Goal: Transaction & Acquisition: Download file/media

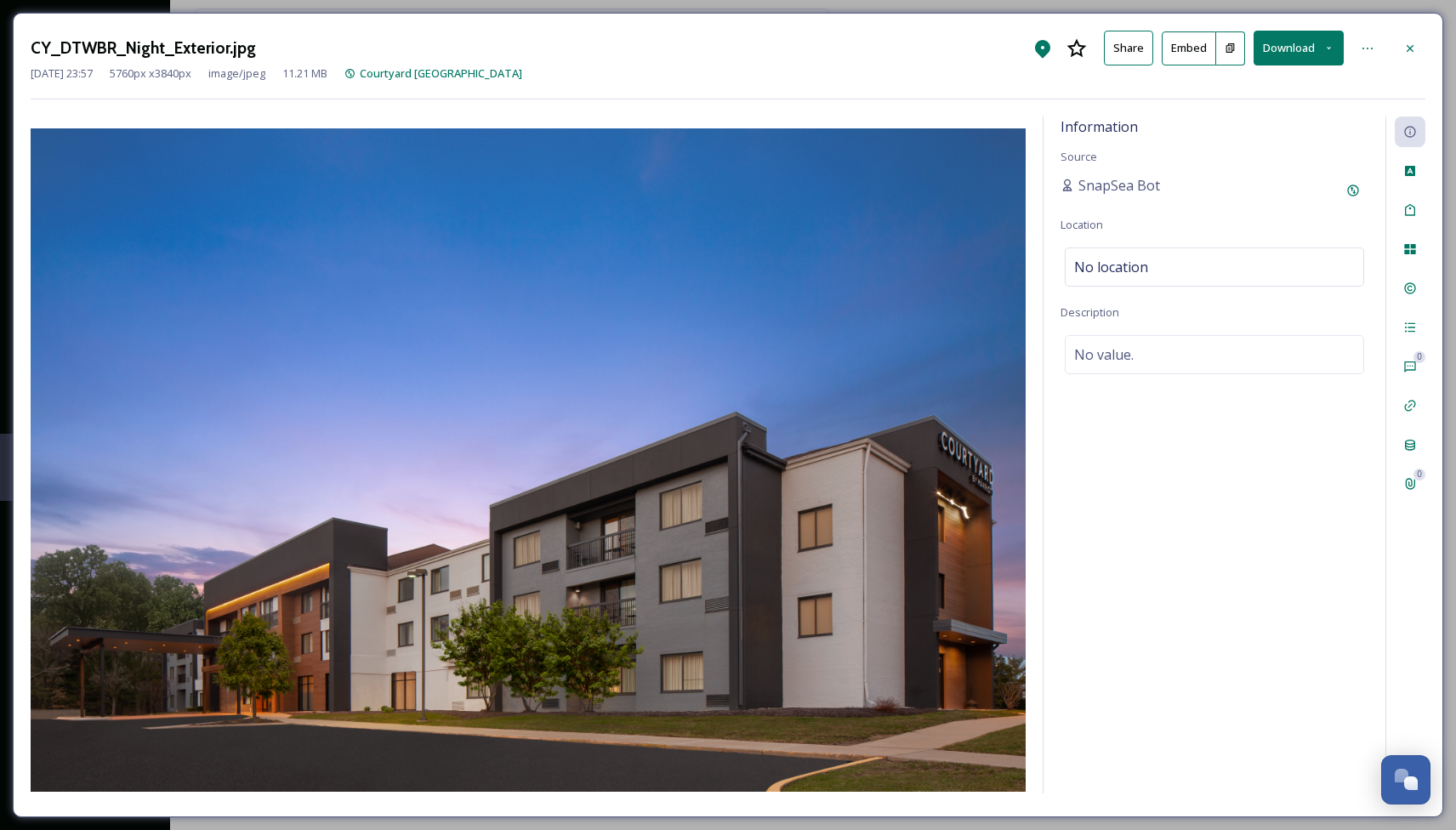
click at [1303, 41] on button "Download" at bounding box center [1298, 48] width 90 height 35
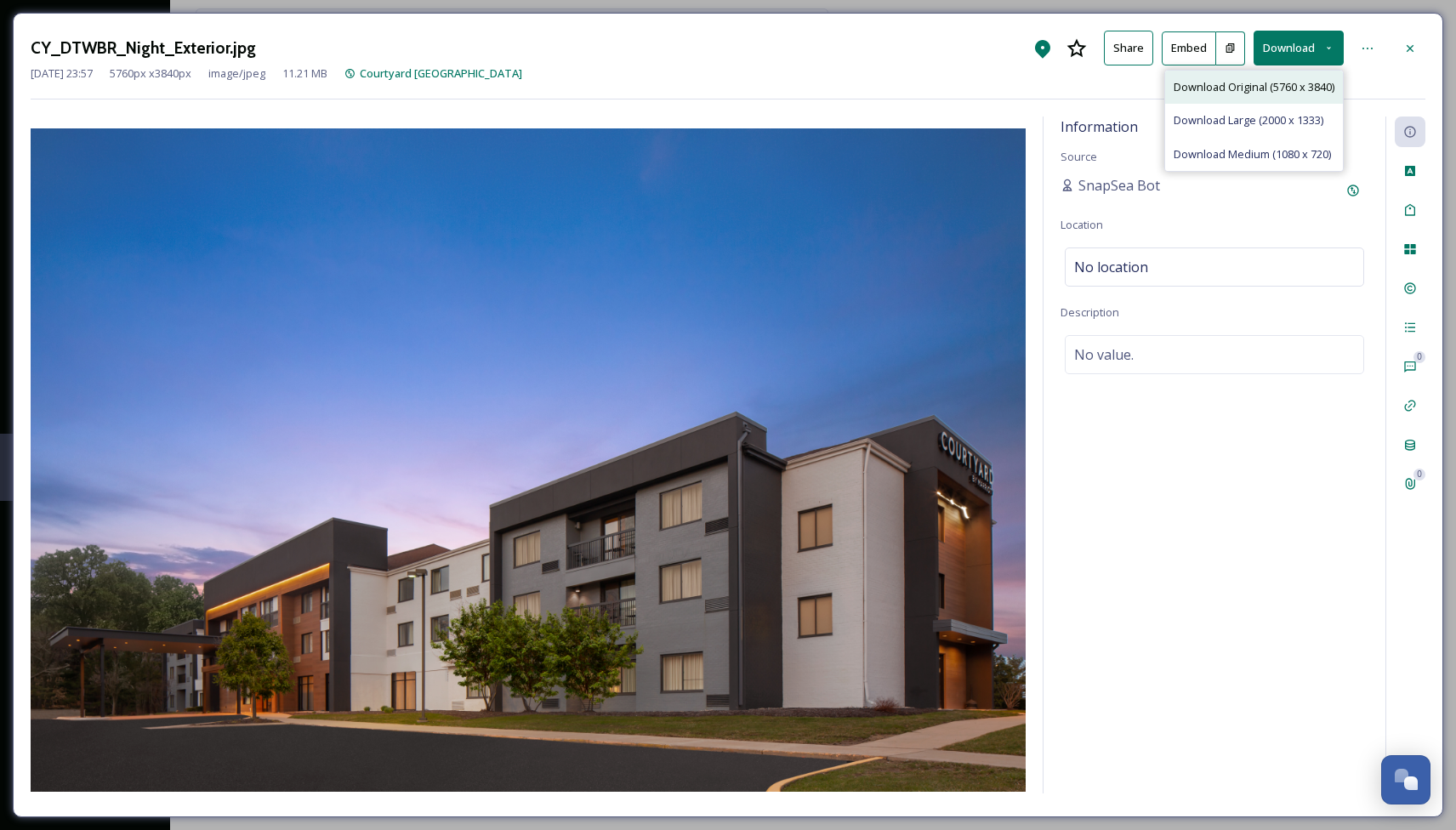
click at [1279, 86] on span "Download Original (5760 x 3840)" at bounding box center [1253, 87] width 161 height 16
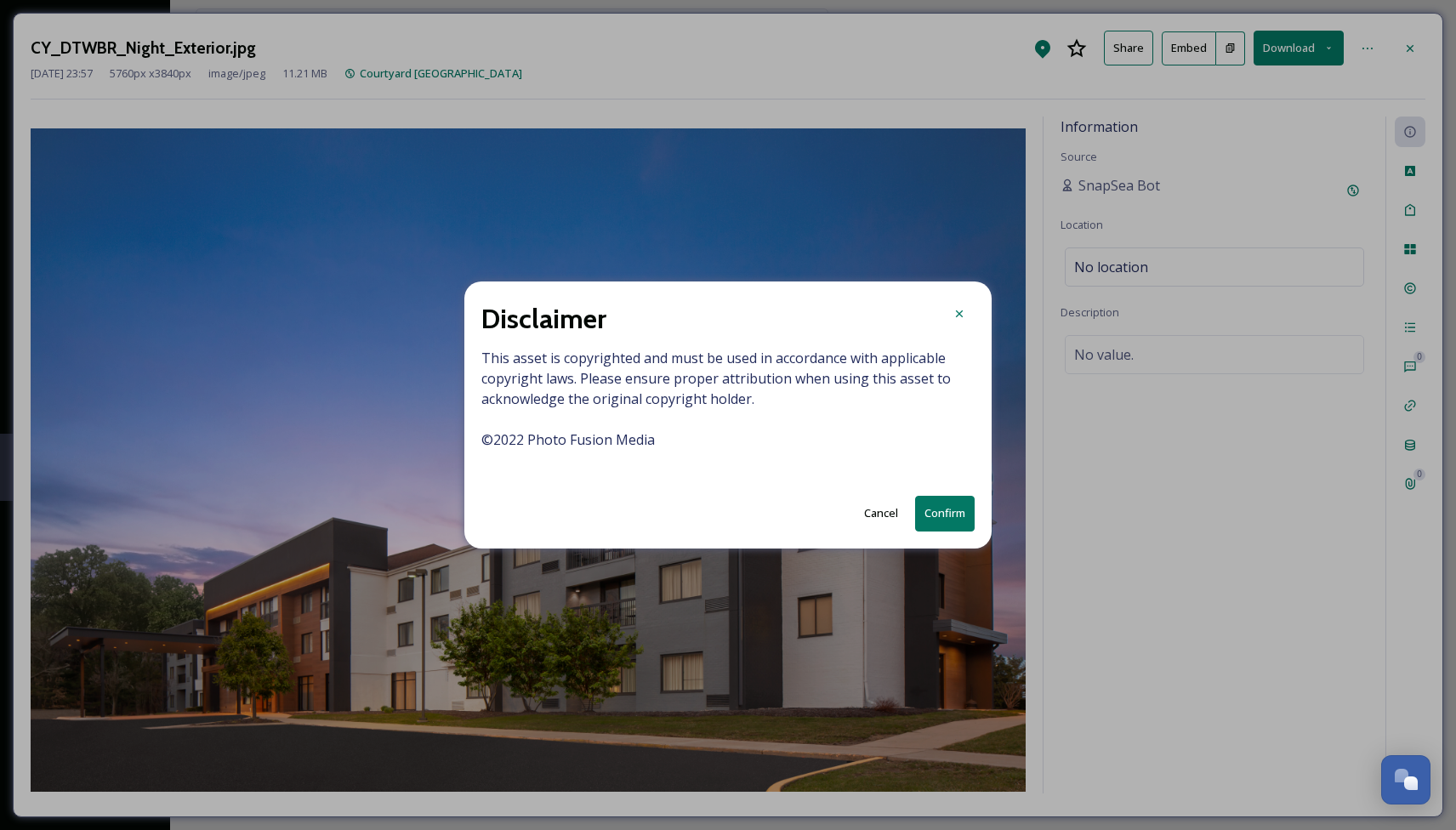
click at [948, 508] on button "Confirm" at bounding box center [945, 513] width 60 height 35
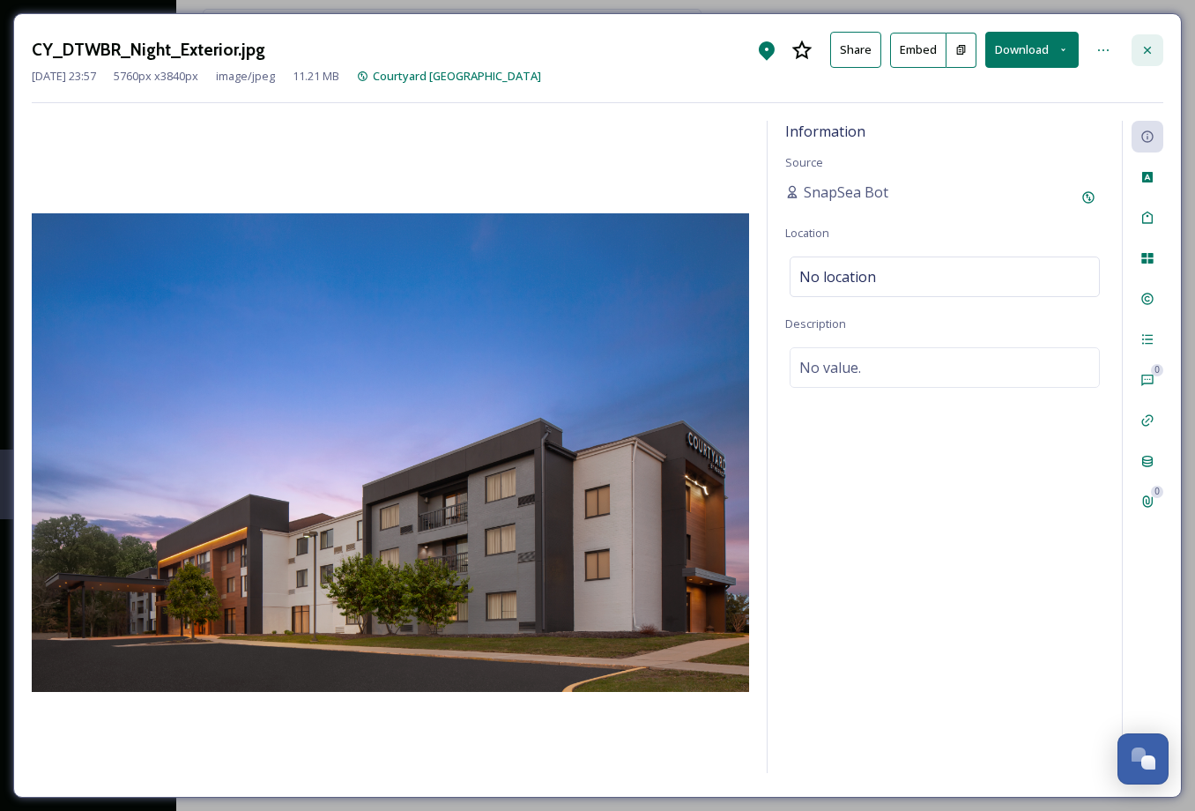
click at [1150, 48] on icon at bounding box center [1147, 50] width 14 height 14
click at [1147, 46] on icon at bounding box center [1147, 50] width 14 height 14
click at [1146, 45] on icon at bounding box center [1147, 50] width 14 height 14
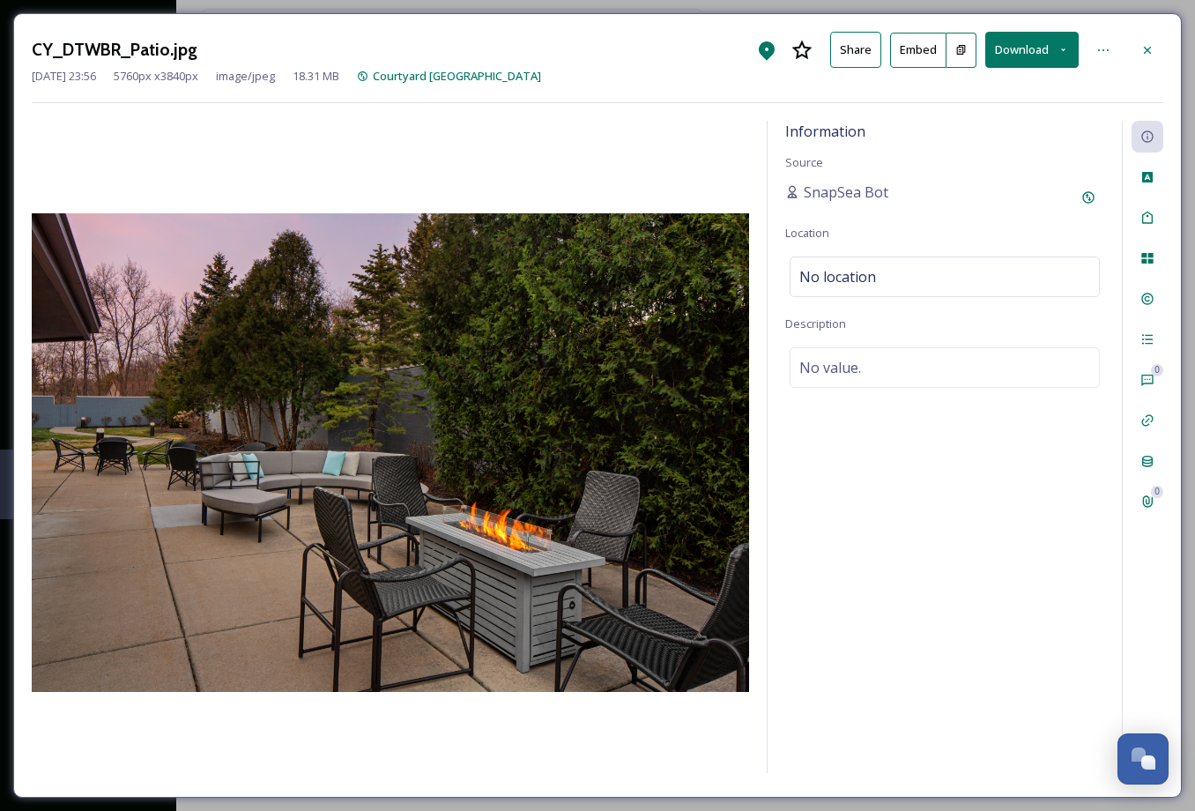
click at [1025, 47] on button "Download" at bounding box center [1031, 50] width 93 height 36
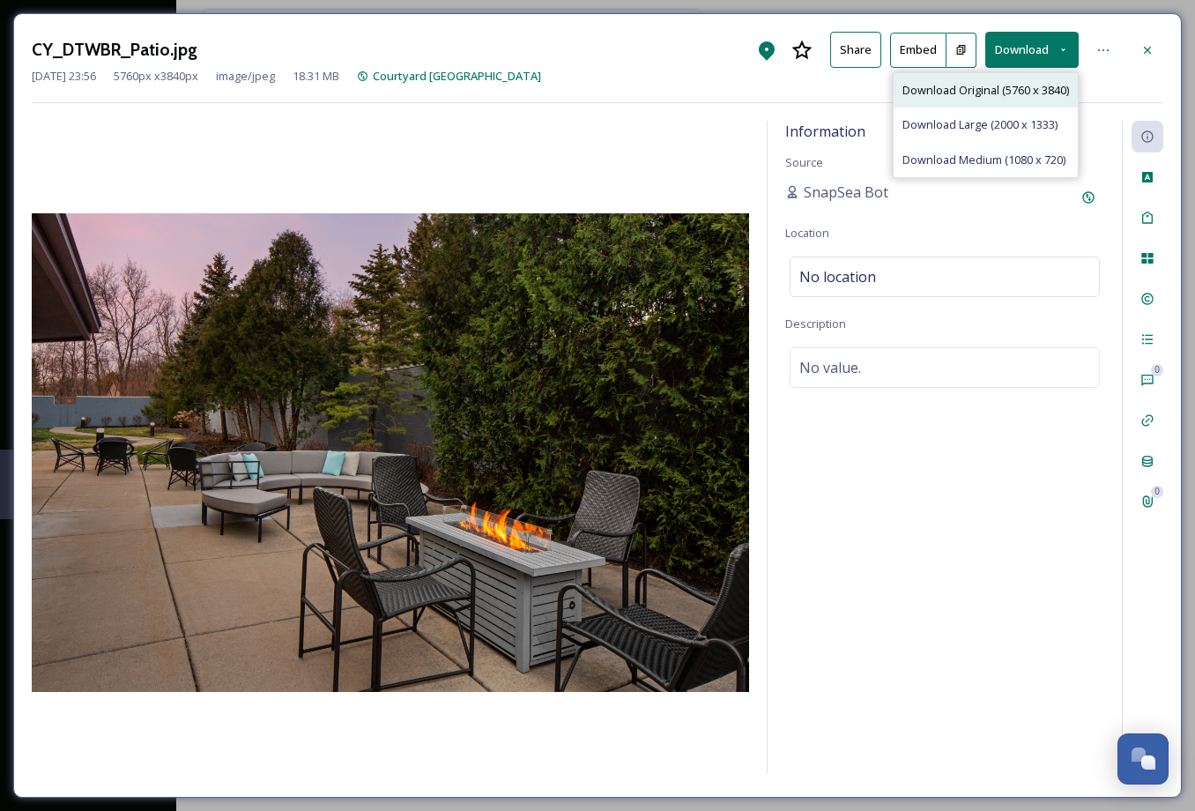
click at [982, 87] on span "Download Original (5760 x 3840)" at bounding box center [985, 90] width 167 height 17
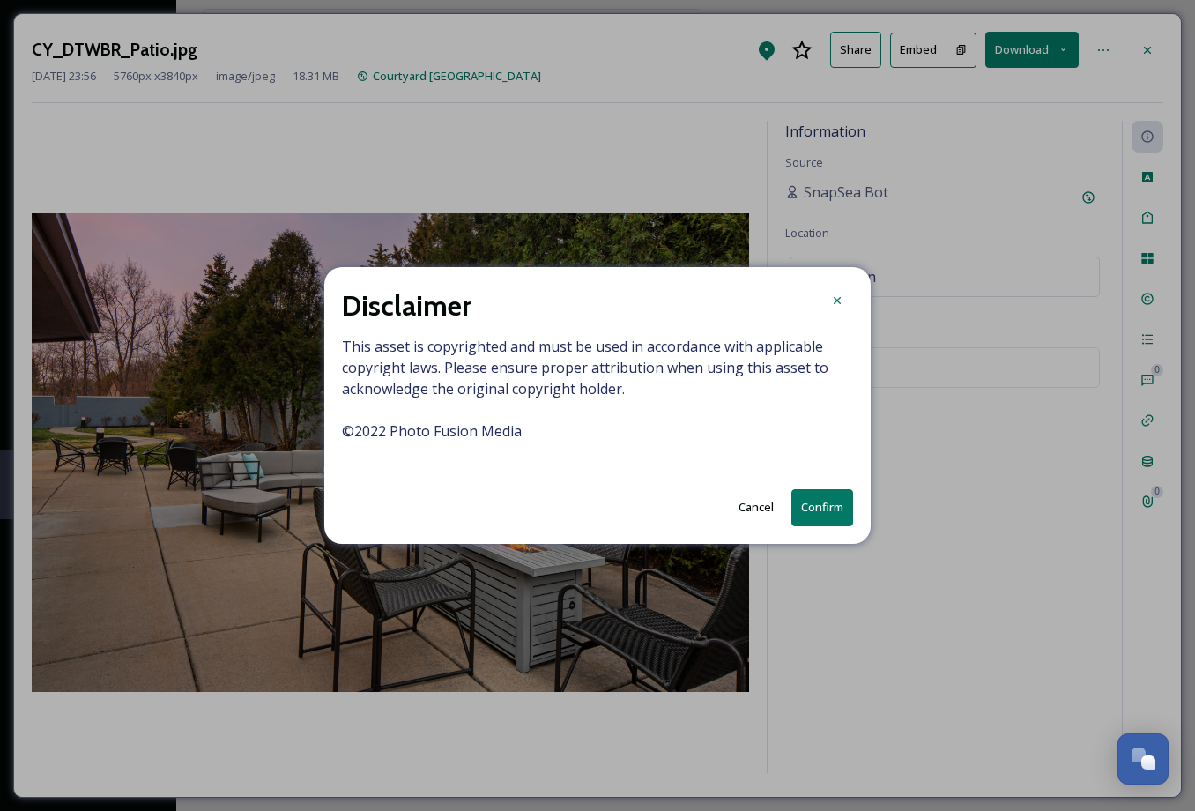
click at [825, 504] on button "Confirm" at bounding box center [822, 507] width 62 height 36
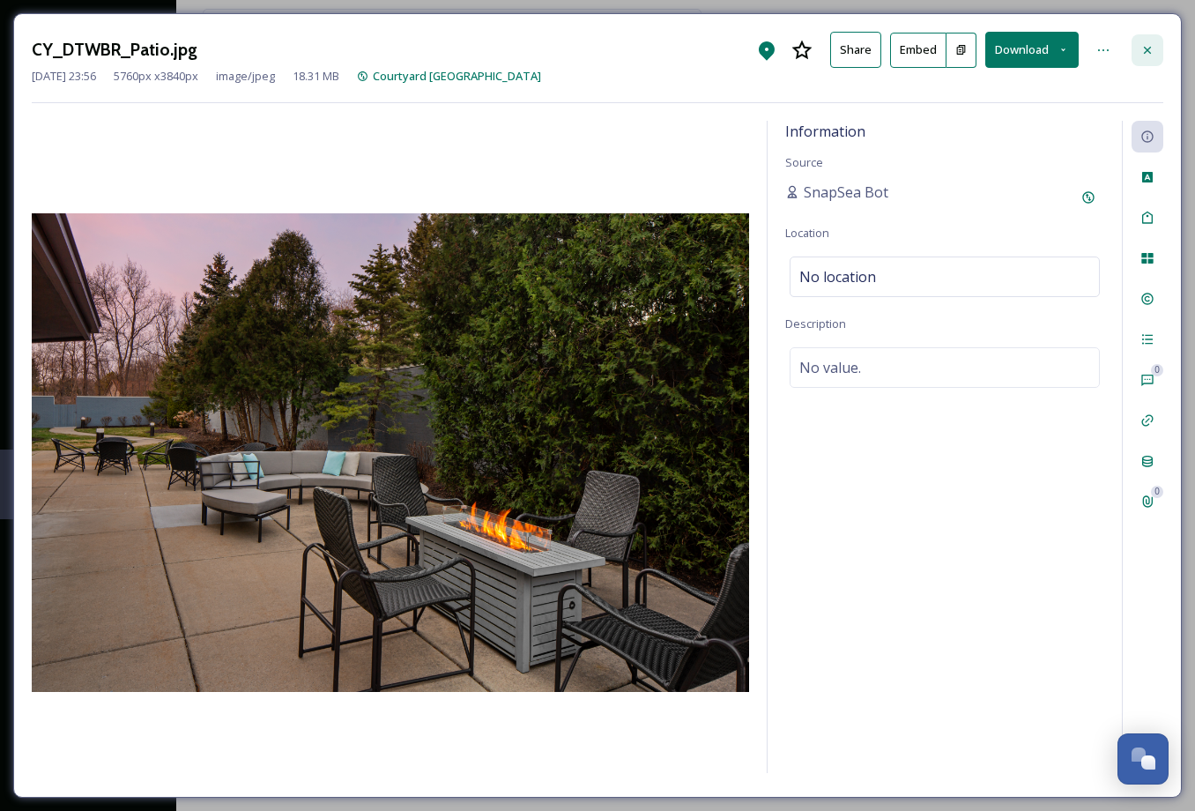
click at [1146, 48] on icon at bounding box center [1147, 49] width 7 height 7
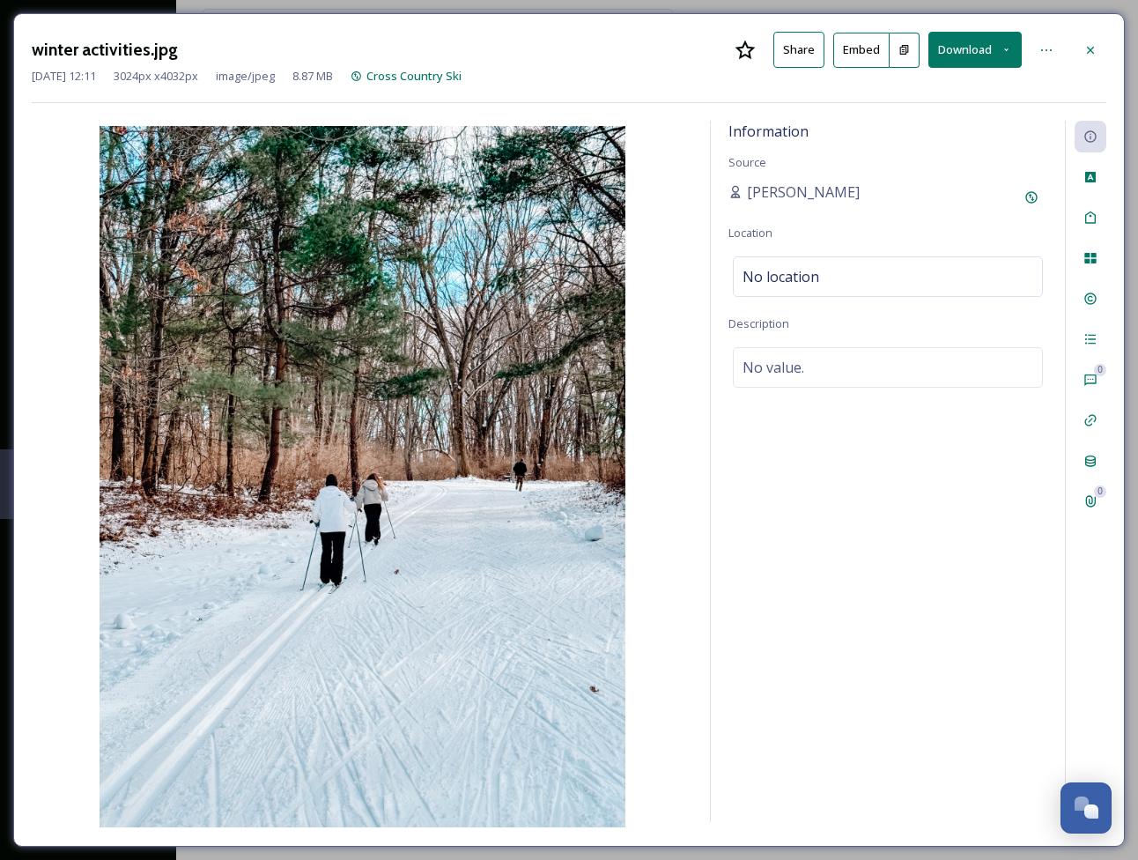
click at [977, 50] on button "Download" at bounding box center [975, 50] width 93 height 36
click at [918, 90] on span "Download Original (3024 x 4032)" at bounding box center [929, 90] width 167 height 17
click at [1089, 48] on icon at bounding box center [1090, 49] width 7 height 7
